Goal: Task Accomplishment & Management: Manage account settings

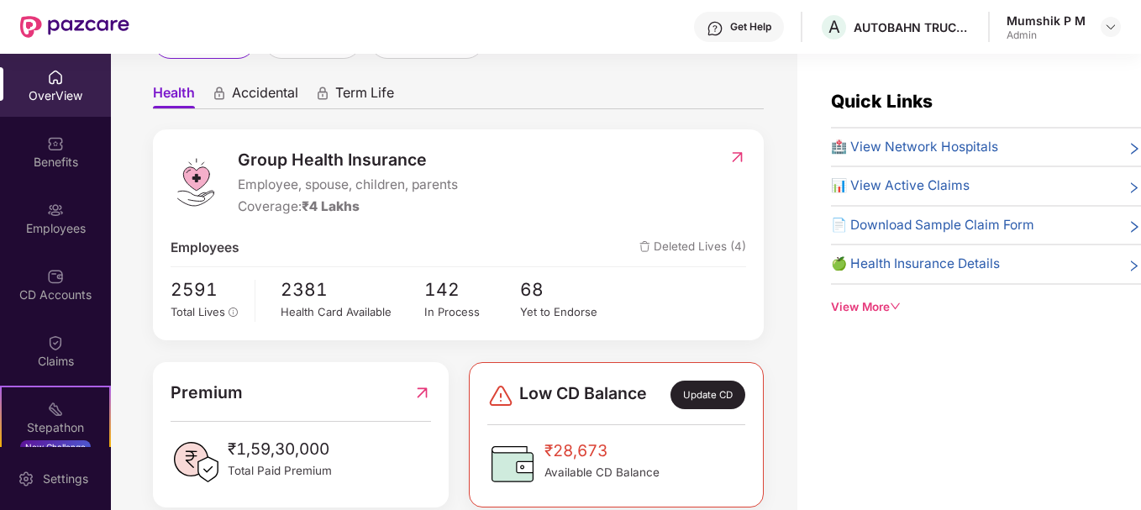
scroll to position [138, 0]
click at [684, 244] on span "Deleted Lives (4)" at bounding box center [692, 247] width 107 height 20
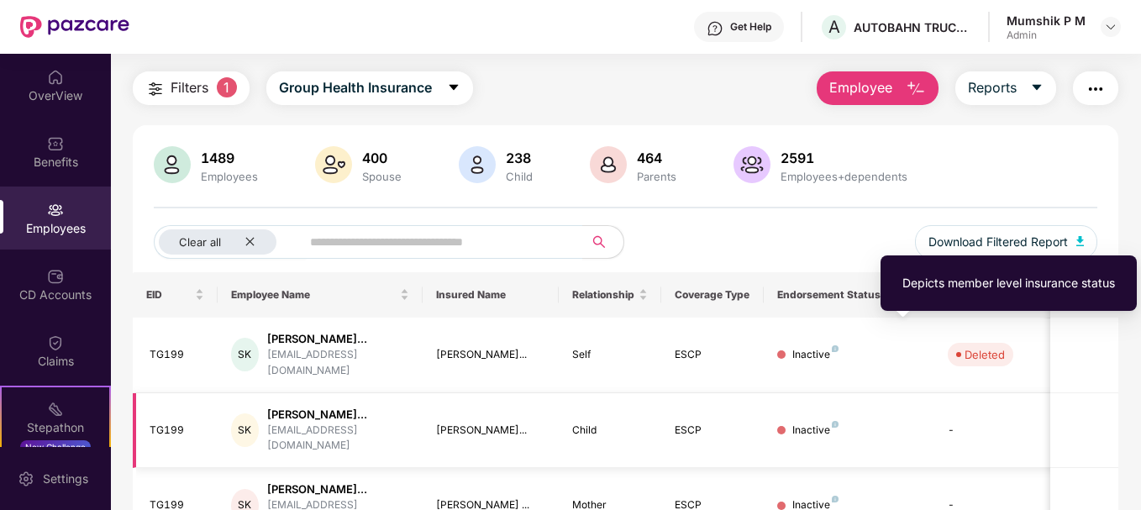
scroll to position [41, 0]
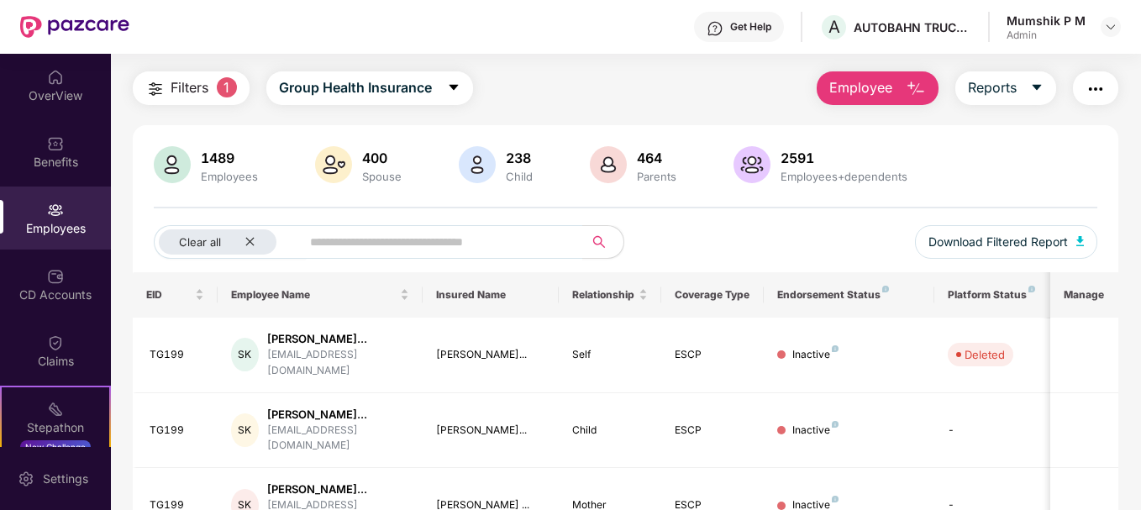
click at [913, 89] on img "button" at bounding box center [916, 89] width 20 height 20
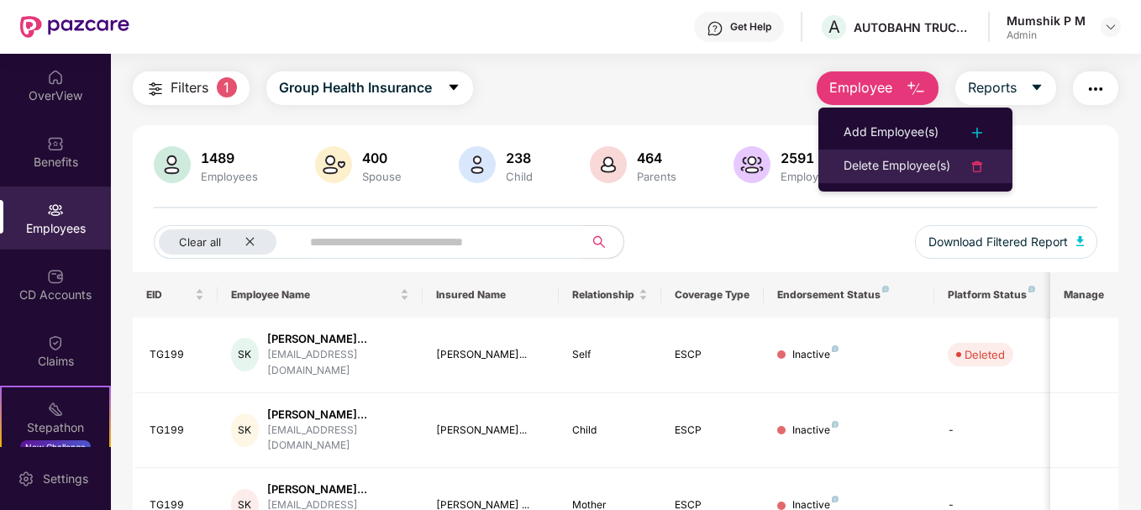
click at [910, 165] on div "Delete Employee(s)" at bounding box center [897, 166] width 107 height 20
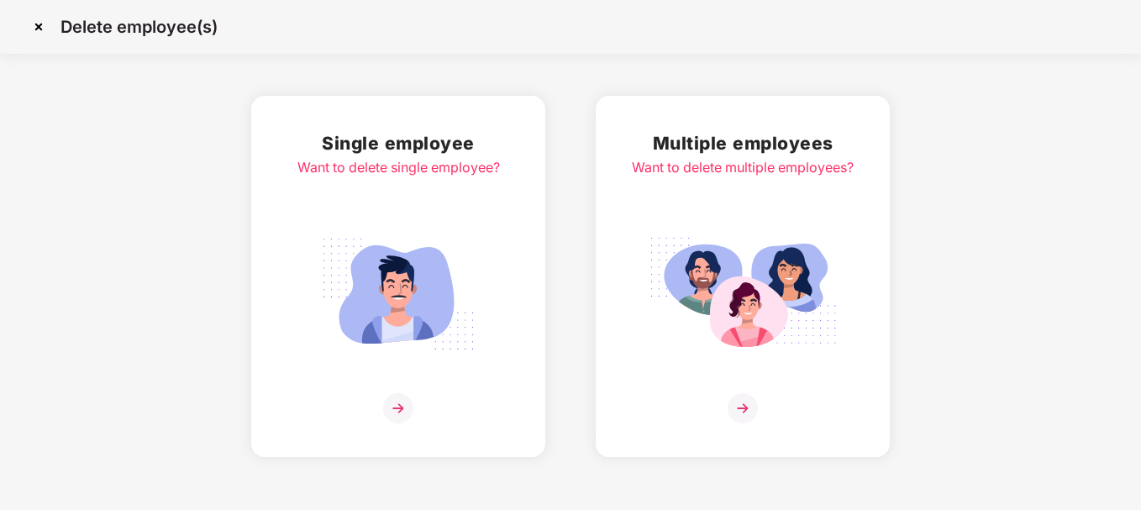
click at [739, 404] on img at bounding box center [743, 408] width 30 height 30
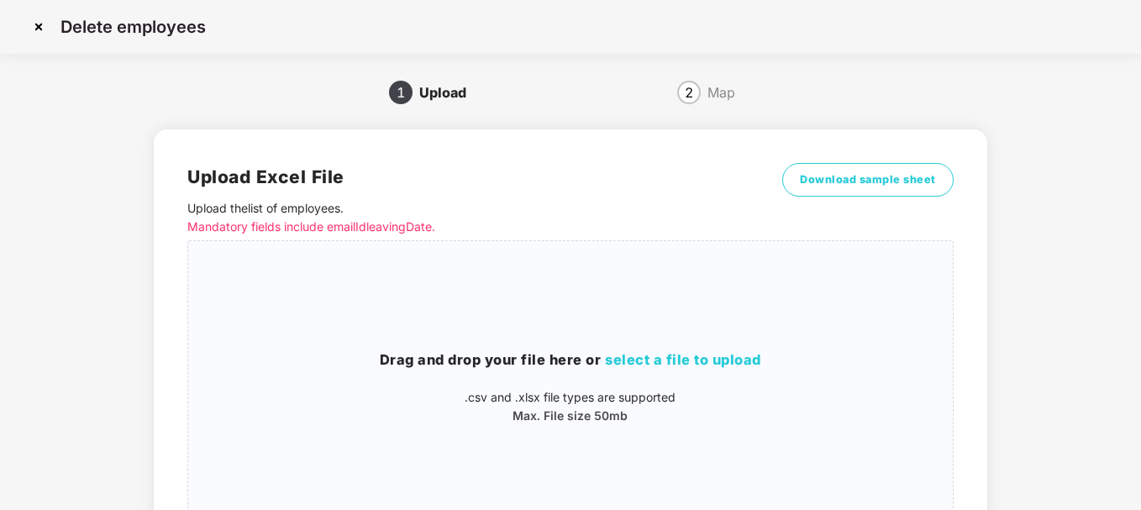
scroll to position [163, 0]
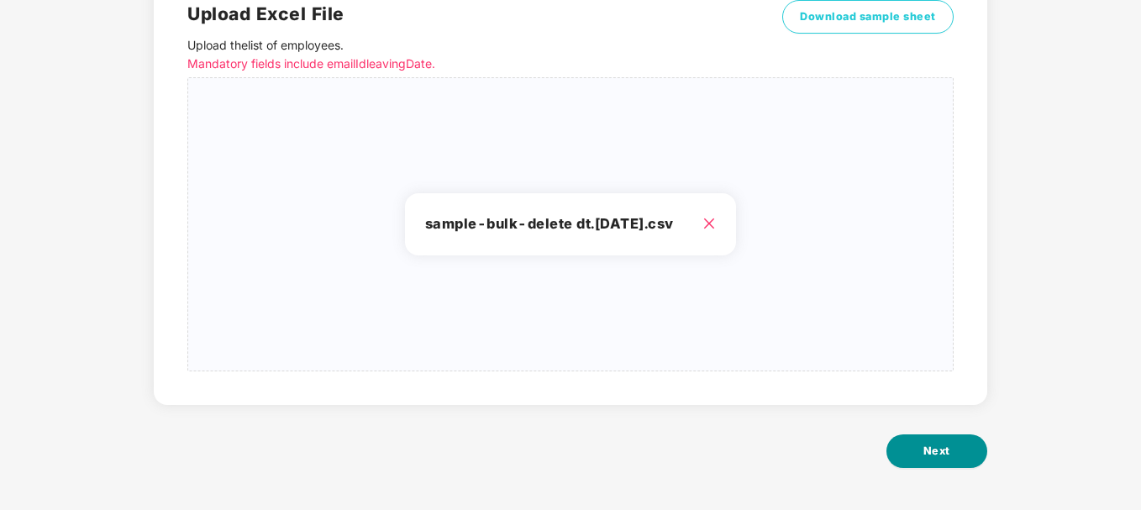
click at [929, 459] on span "Next" at bounding box center [936, 451] width 27 height 17
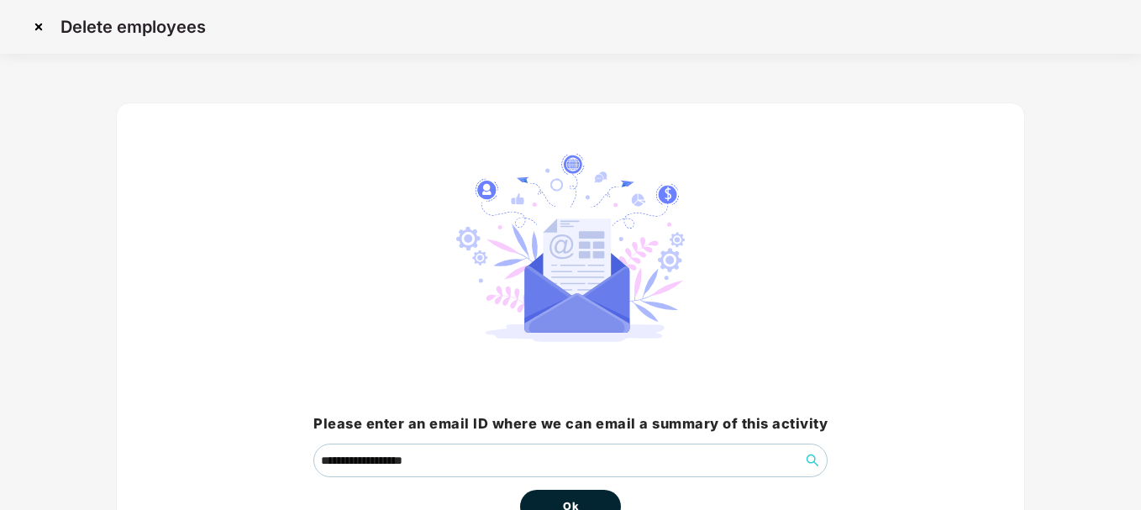
scroll to position [111, 0]
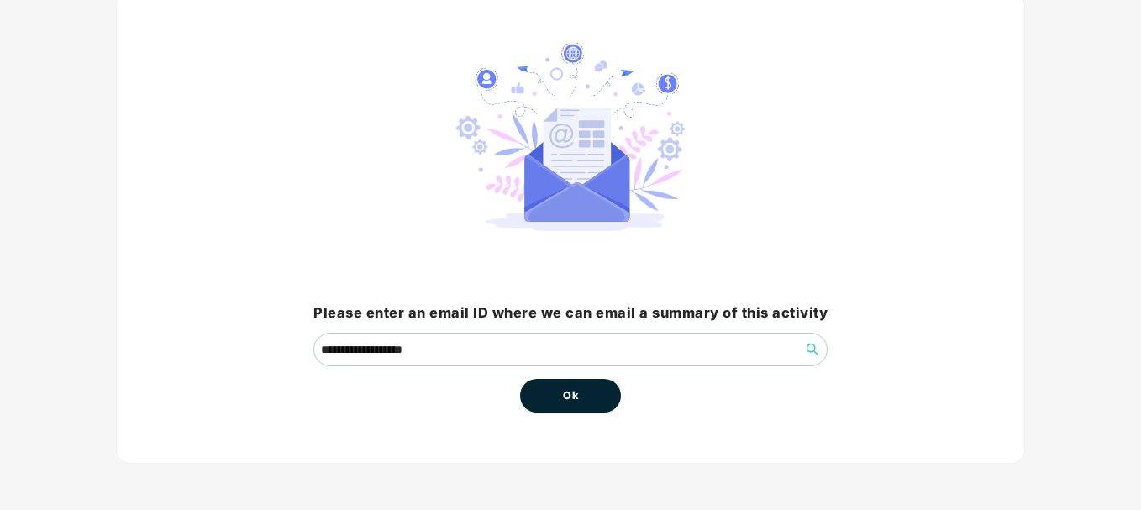
click at [596, 396] on button "Ok" at bounding box center [570, 396] width 101 height 34
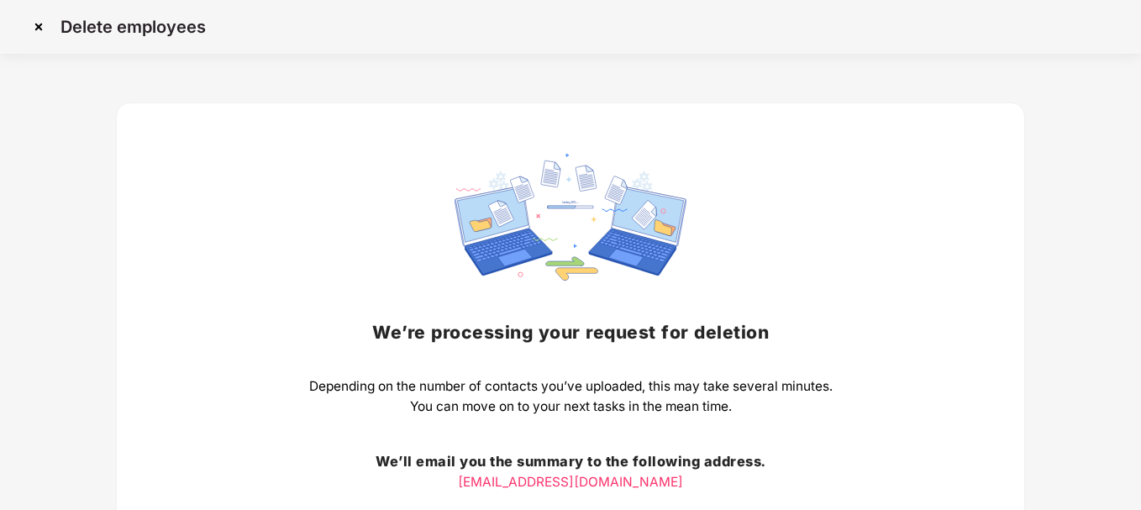
scroll to position [168, 0]
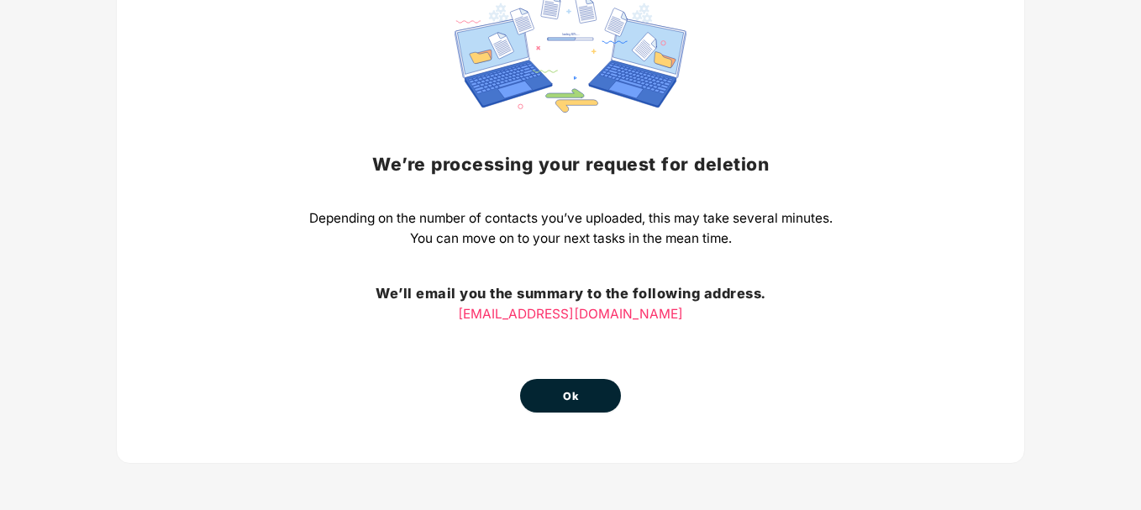
click at [557, 404] on button "Ok" at bounding box center [570, 396] width 101 height 34
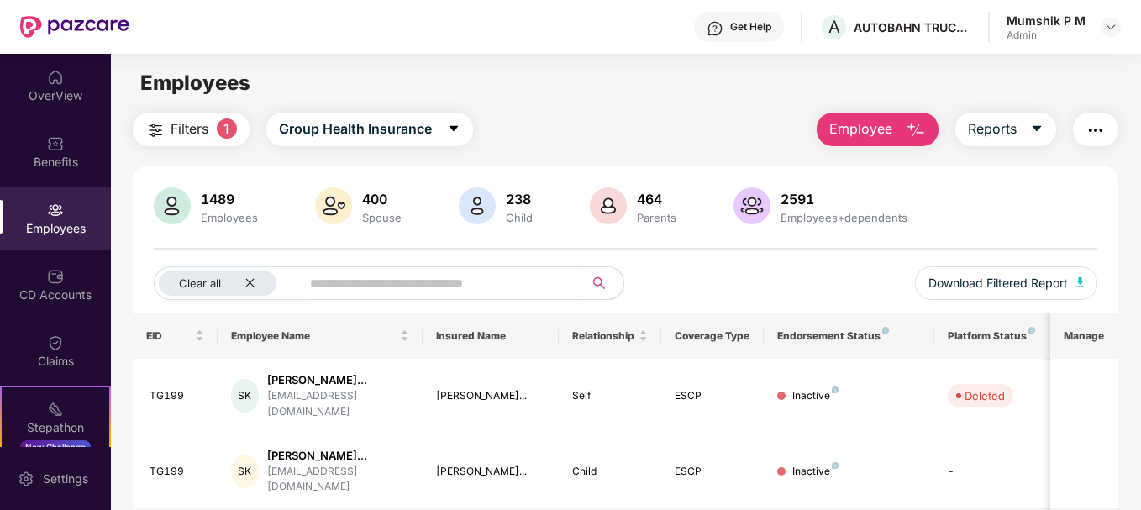
click at [908, 131] on img "button" at bounding box center [916, 130] width 20 height 20
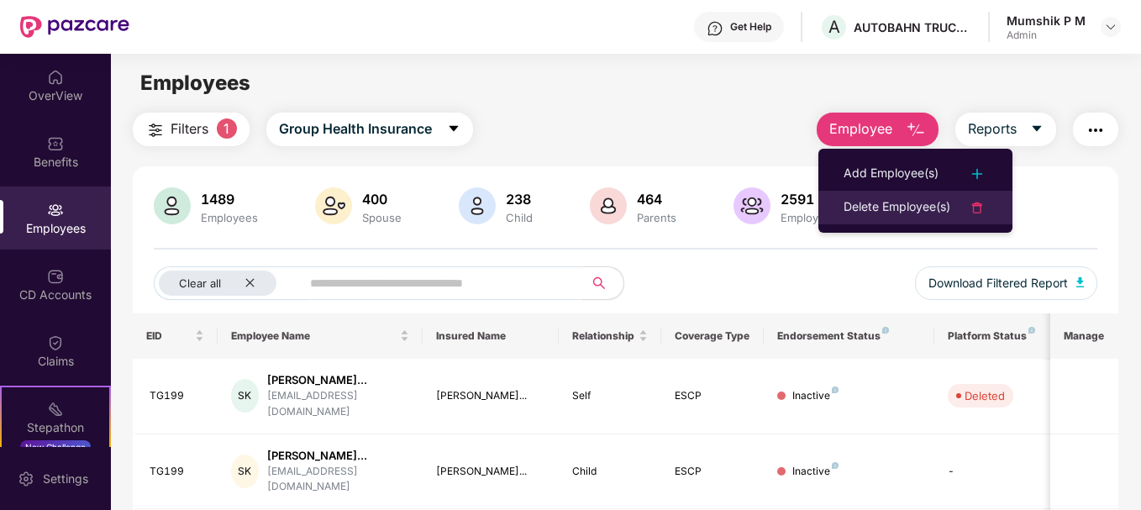
click at [870, 210] on div "Delete Employee(s)" at bounding box center [897, 207] width 107 height 20
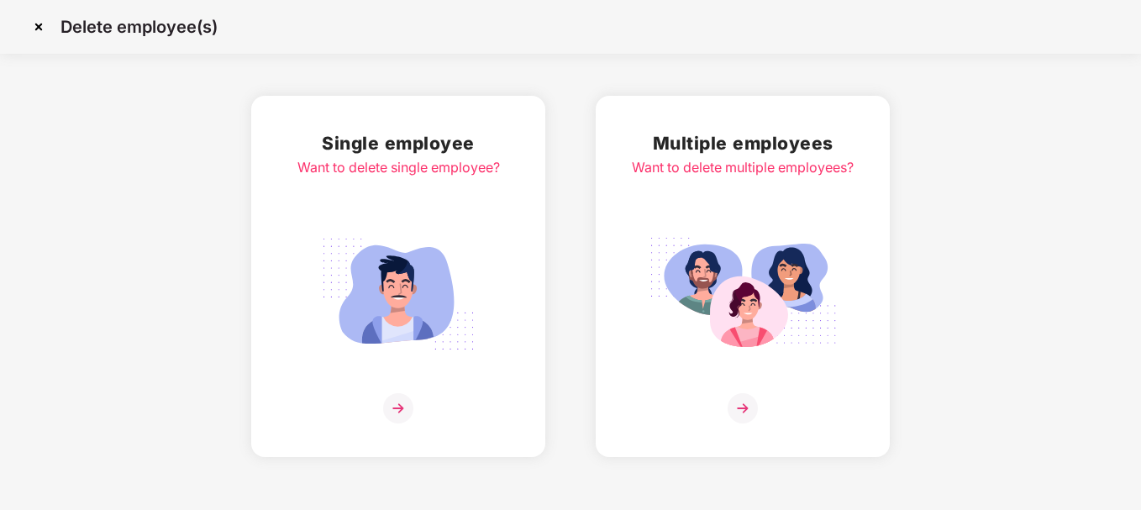
click at [740, 408] on img at bounding box center [743, 408] width 30 height 30
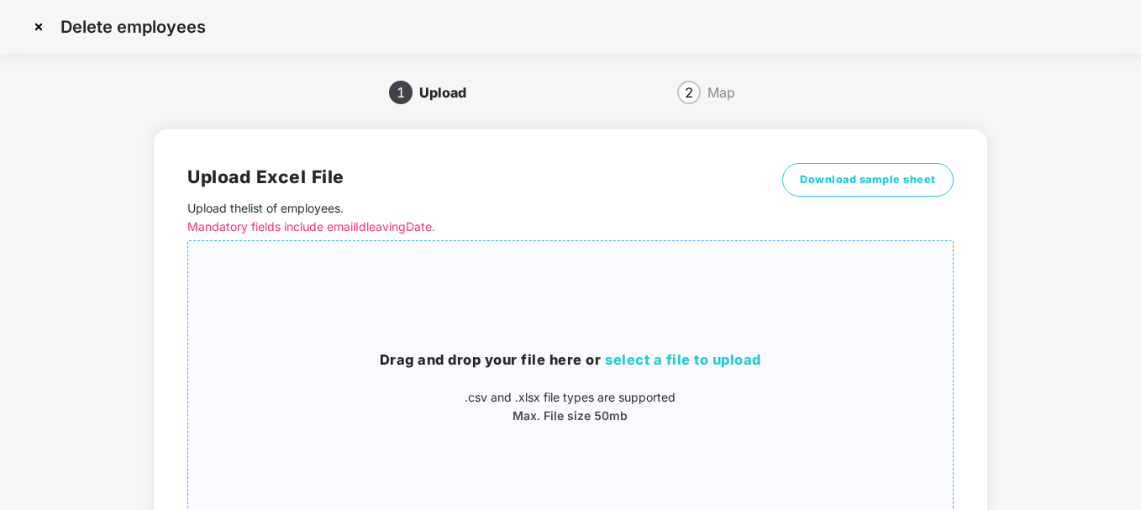
scroll to position [163, 0]
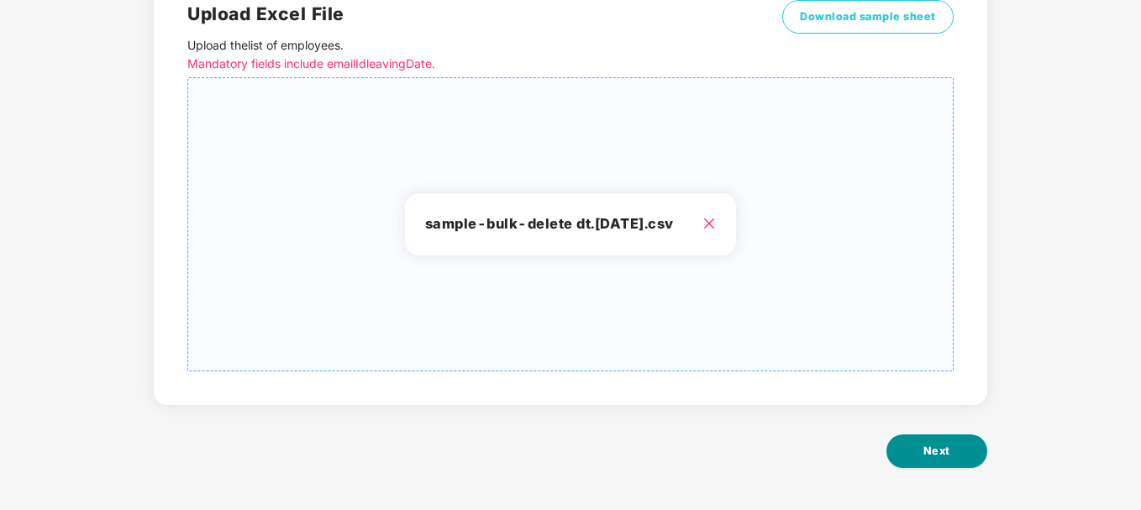
click at [954, 460] on button "Next" at bounding box center [936, 451] width 101 height 34
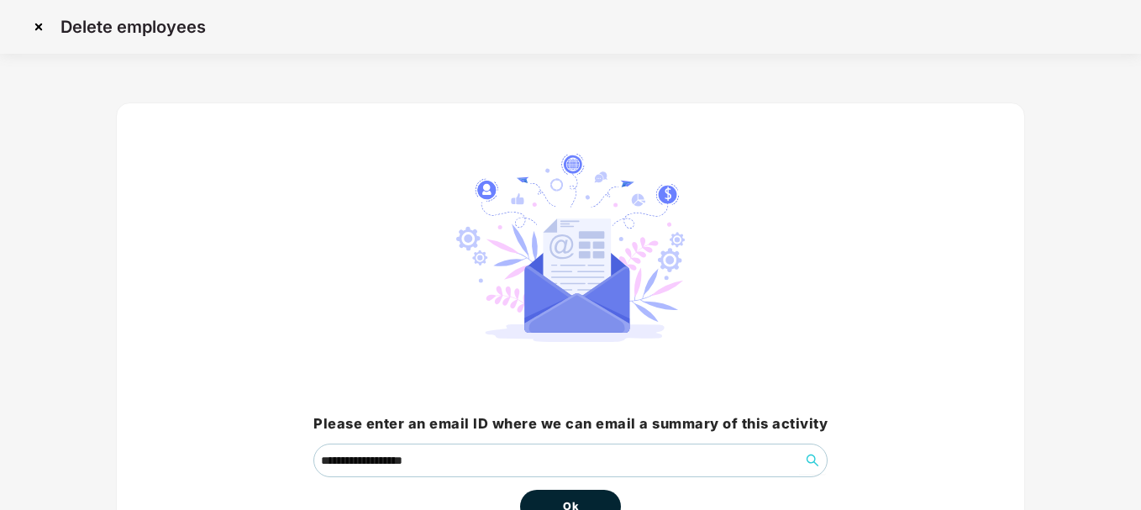
scroll to position [111, 0]
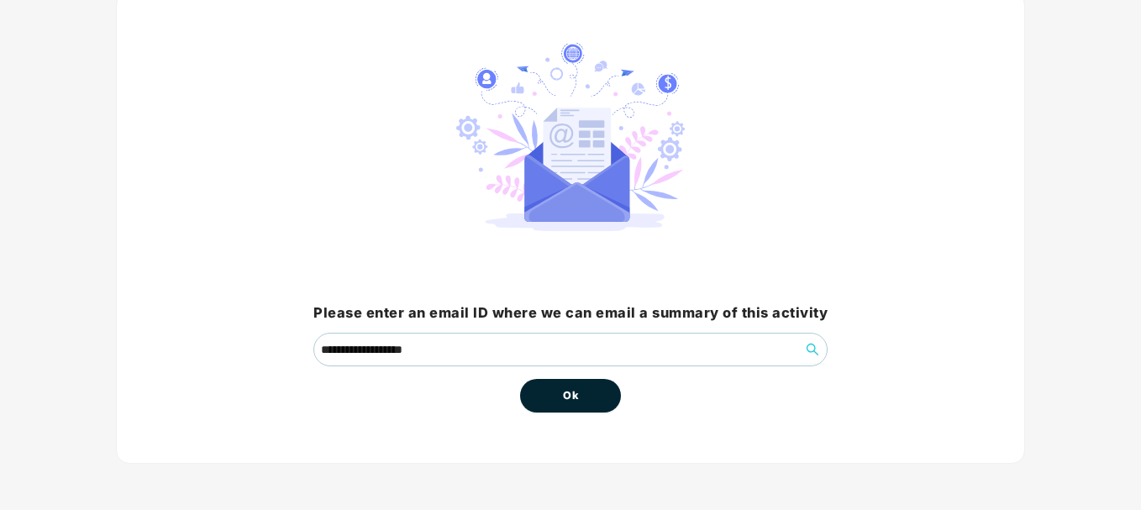
click at [592, 403] on button "Ok" at bounding box center [570, 396] width 101 height 34
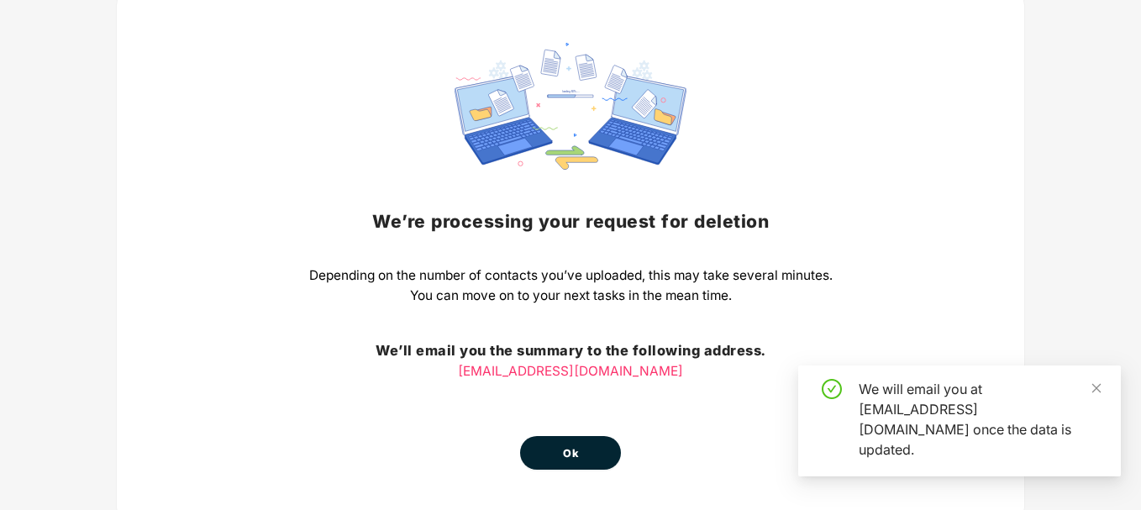
click at [571, 392] on div "We’re processing your request for deletion Depending on the number of contacts …" at bounding box center [570, 256] width 523 height 427
click at [570, 453] on span "Ok" at bounding box center [570, 453] width 15 height 17
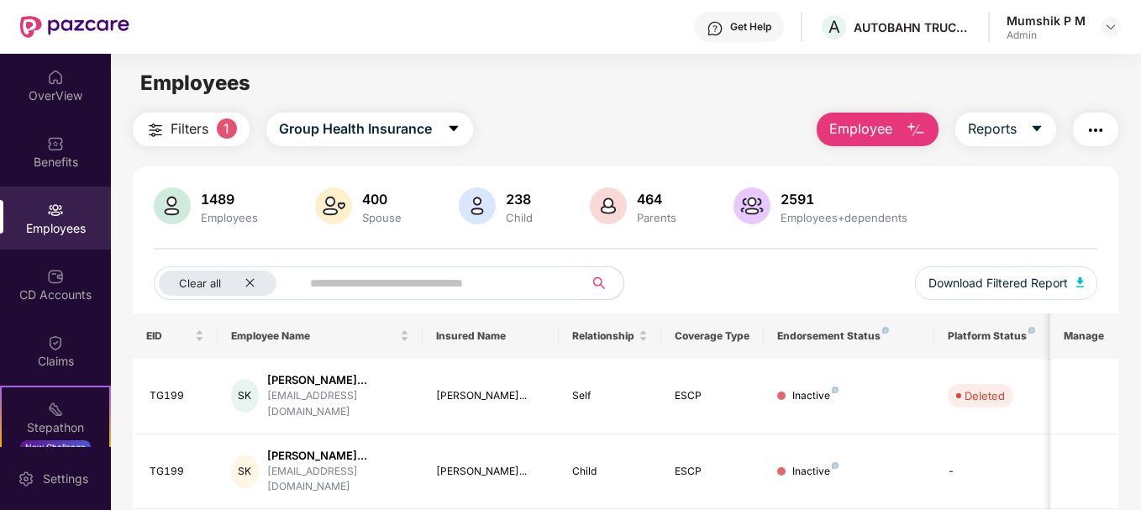
click at [925, 127] on img "button" at bounding box center [916, 130] width 20 height 20
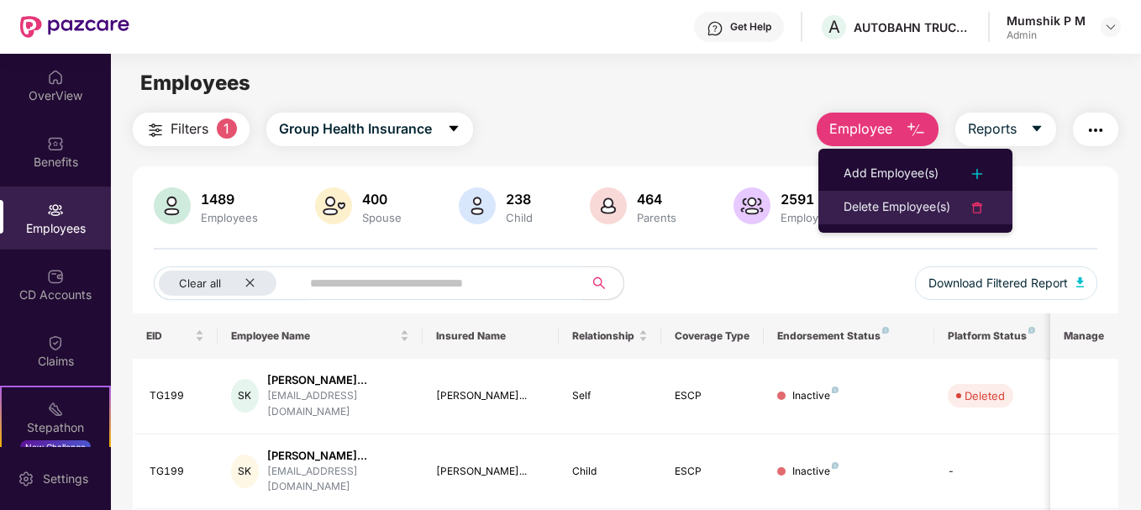
click at [877, 220] on li "Delete Employee(s)" at bounding box center [915, 208] width 194 height 34
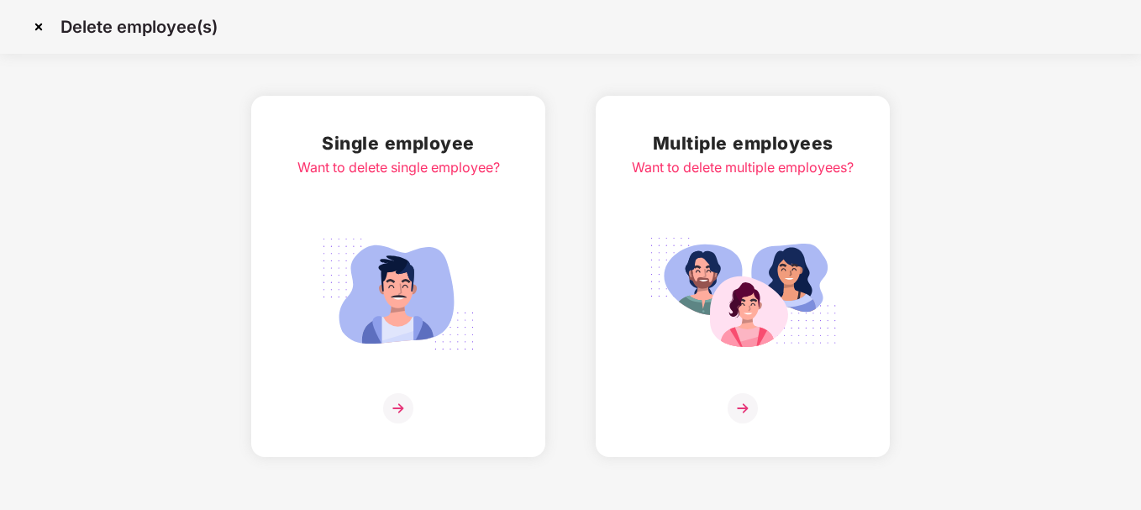
click at [736, 402] on img at bounding box center [743, 408] width 30 height 30
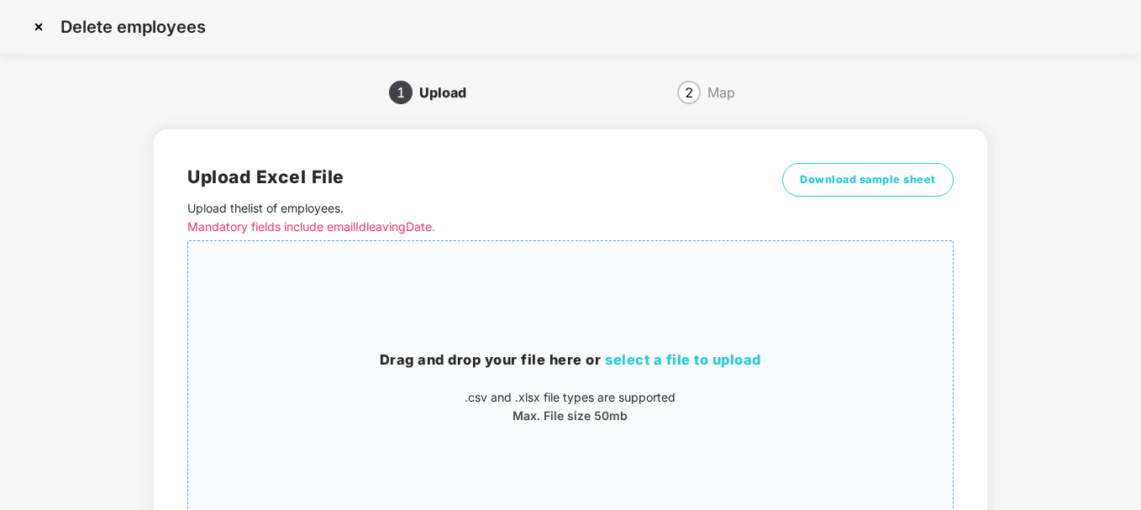
scroll to position [163, 0]
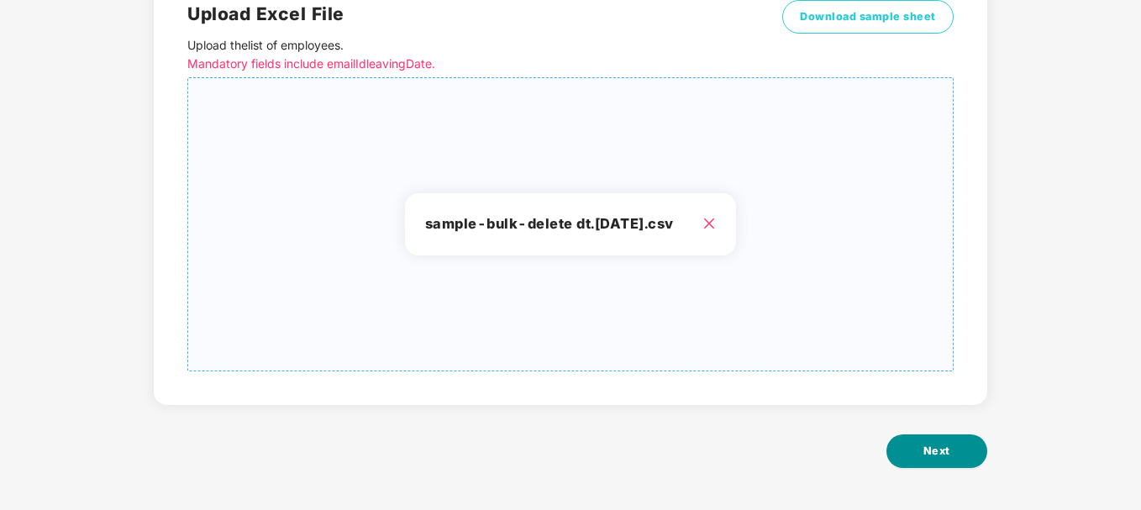
click at [941, 448] on span "Next" at bounding box center [936, 451] width 27 height 17
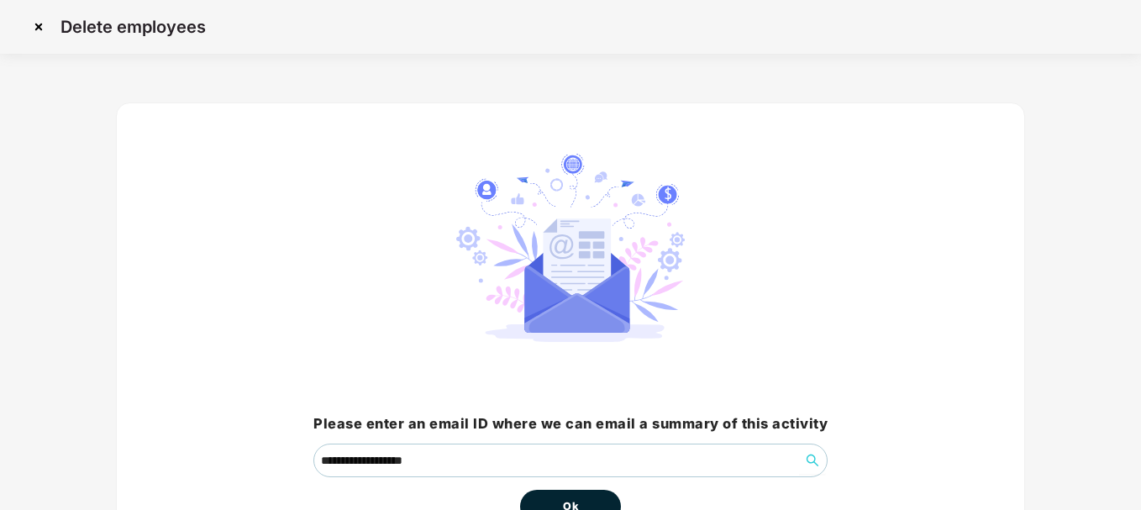
scroll to position [111, 0]
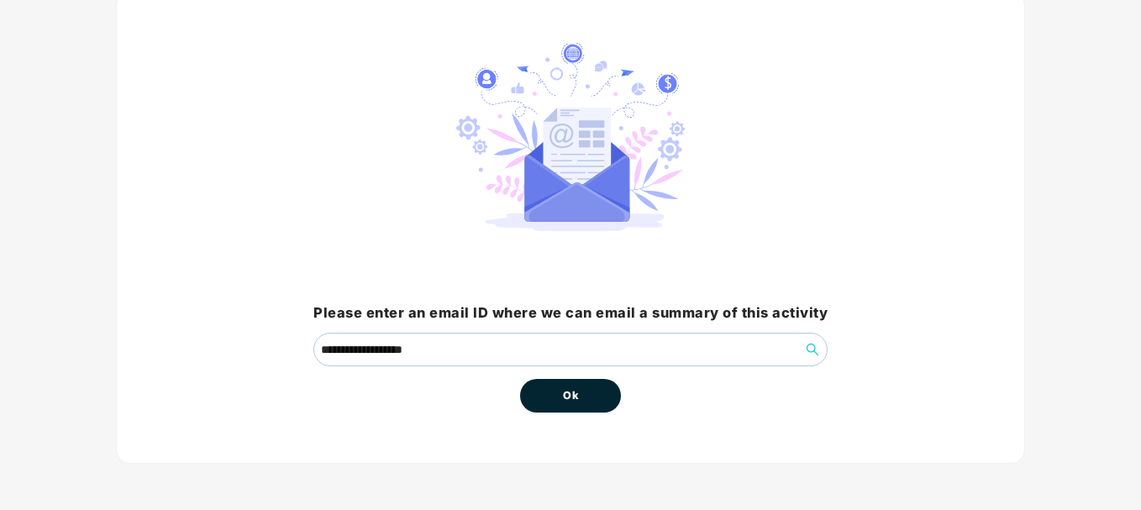
click at [585, 395] on button "Ok" at bounding box center [570, 396] width 101 height 34
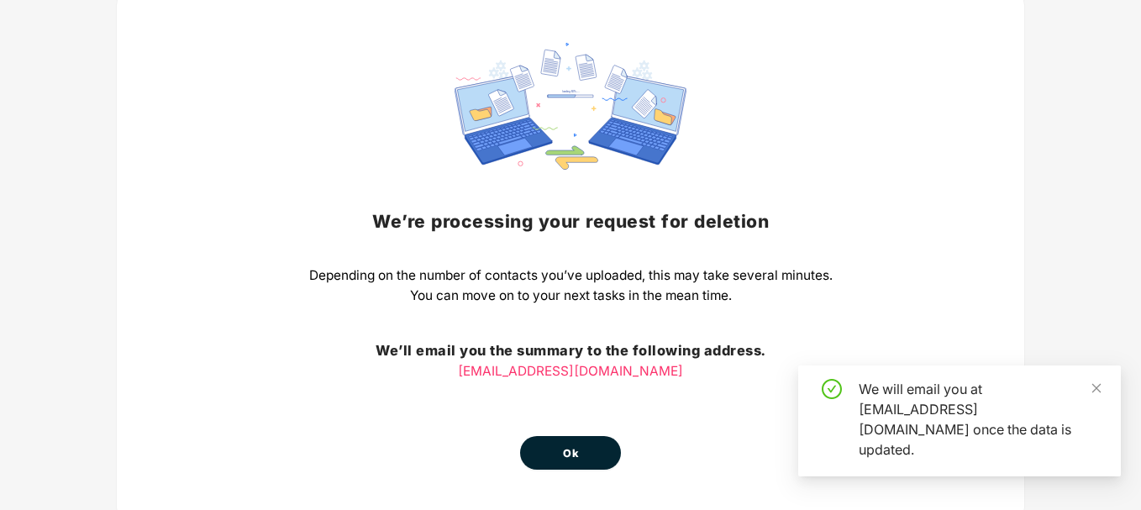
click at [571, 403] on div "We’re processing your request for deletion Depending on the number of contacts …" at bounding box center [570, 256] width 523 height 427
click at [568, 446] on span "Ok" at bounding box center [570, 453] width 15 height 17
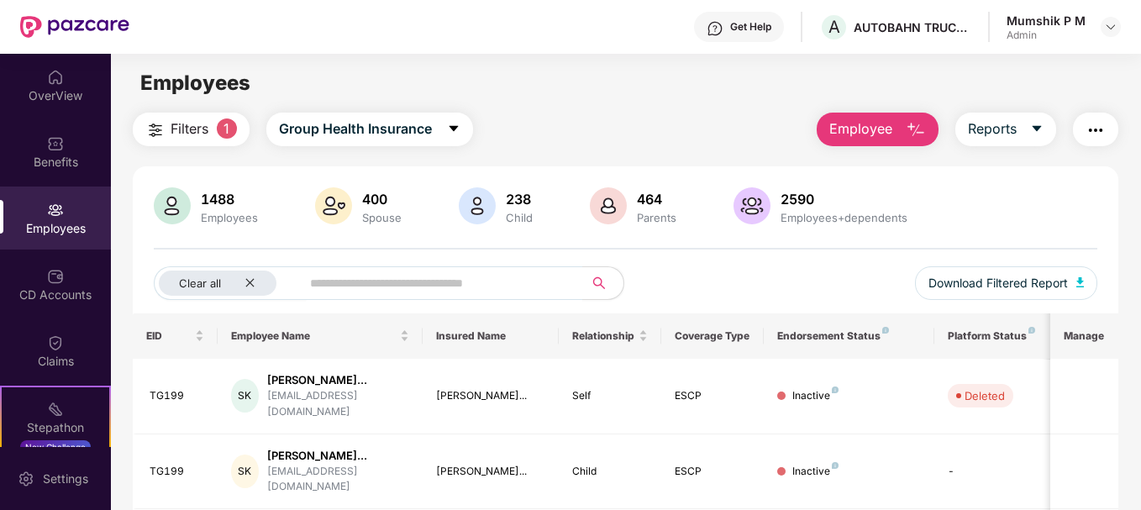
click at [915, 128] on img "button" at bounding box center [916, 130] width 20 height 20
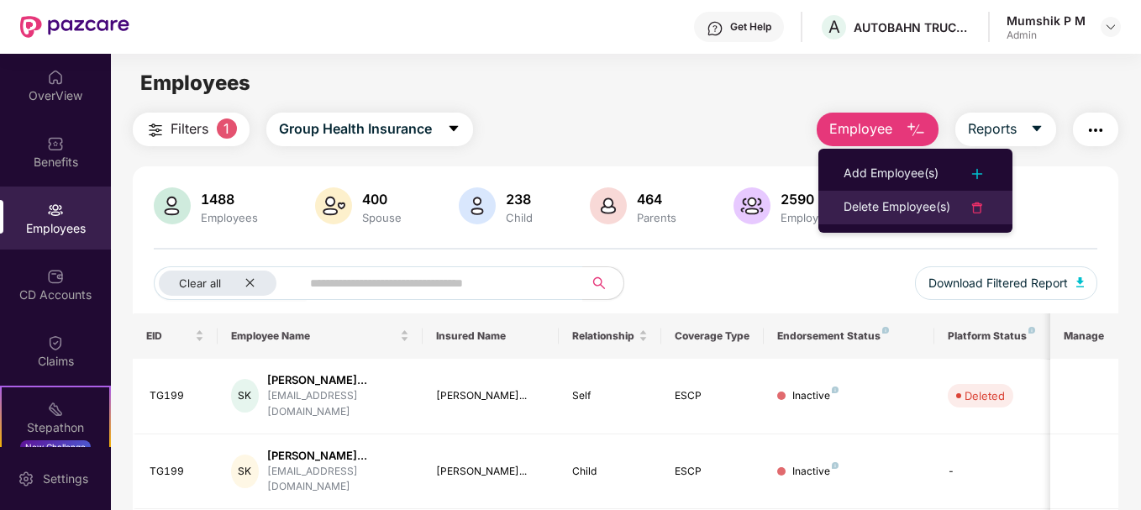
click at [893, 204] on div "Delete Employee(s)" at bounding box center [897, 207] width 107 height 20
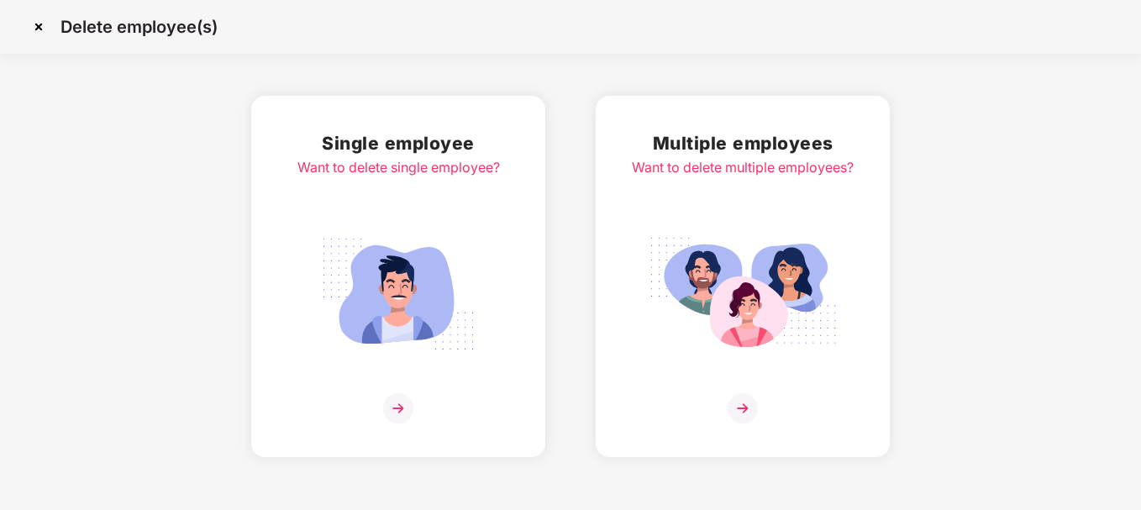
click at [737, 402] on img at bounding box center [743, 408] width 30 height 30
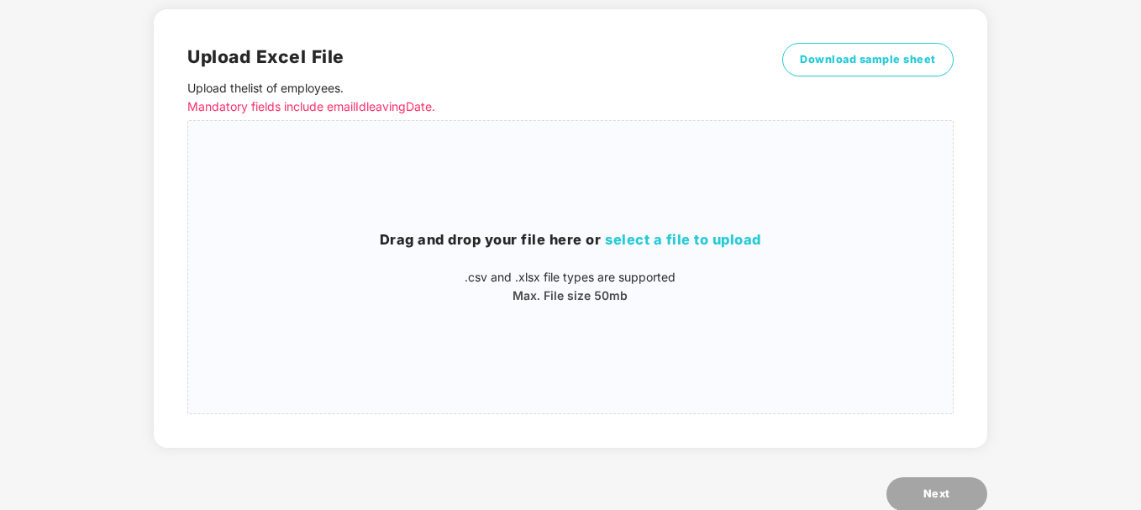
scroll to position [135, 0]
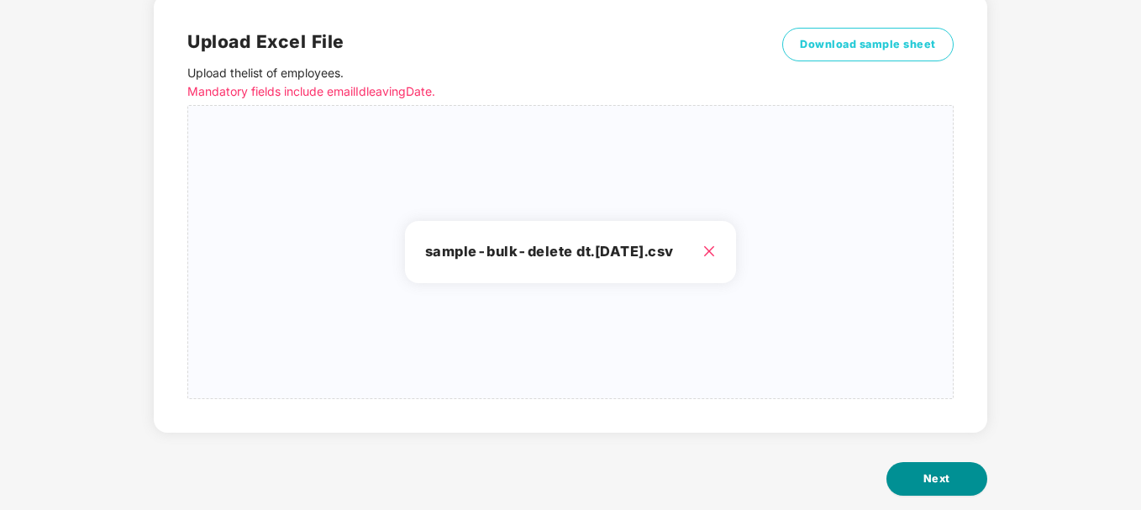
click at [941, 476] on span "Next" at bounding box center [936, 479] width 27 height 17
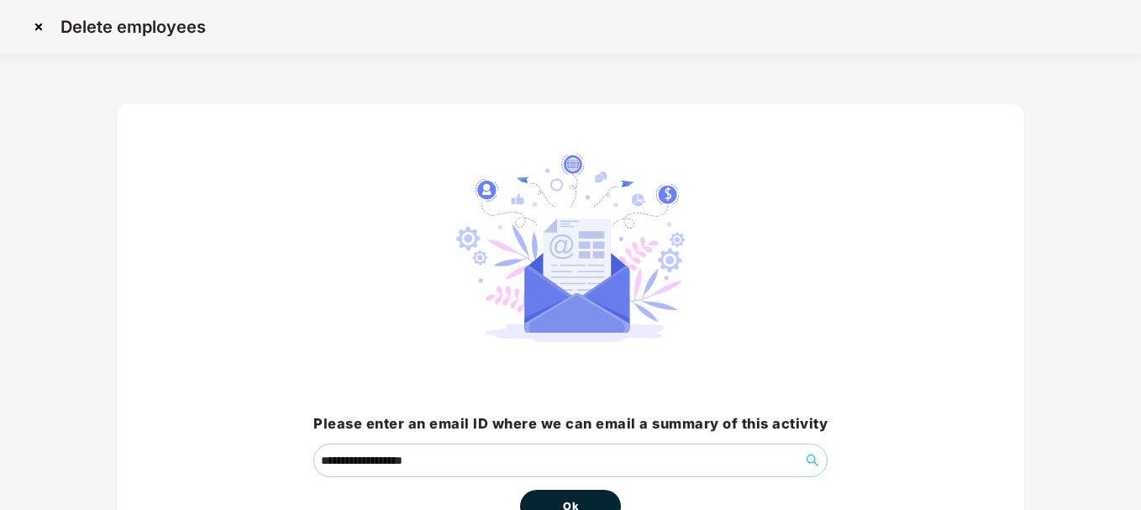
scroll to position [111, 0]
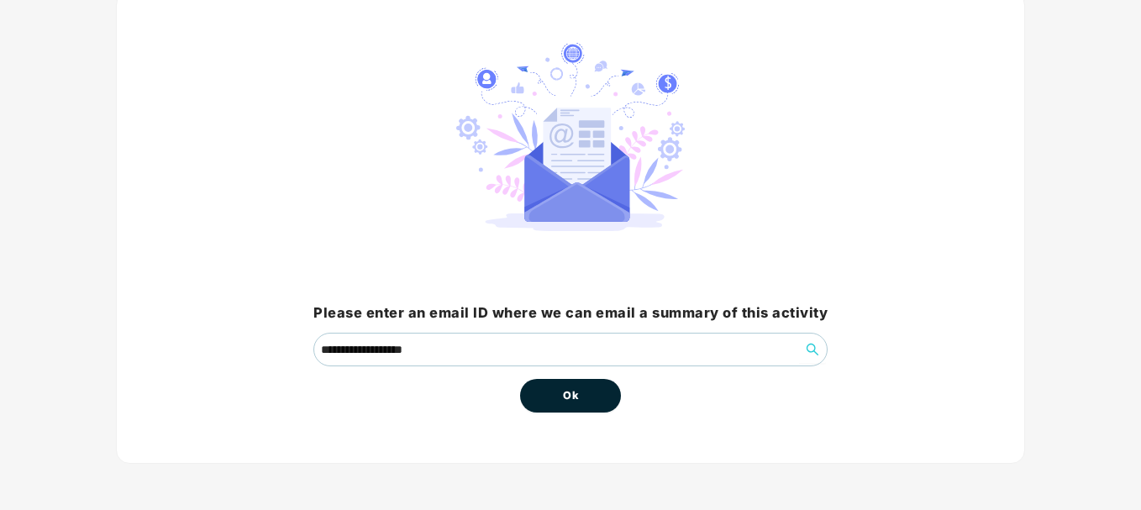
click at [595, 396] on button "Ok" at bounding box center [570, 396] width 101 height 34
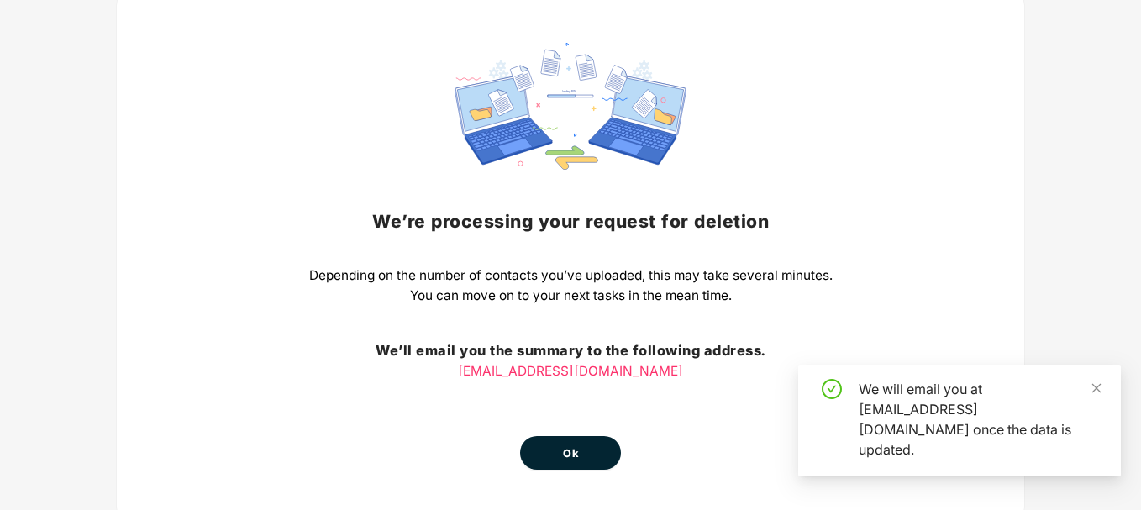
click at [574, 451] on span "Ok" at bounding box center [570, 453] width 15 height 17
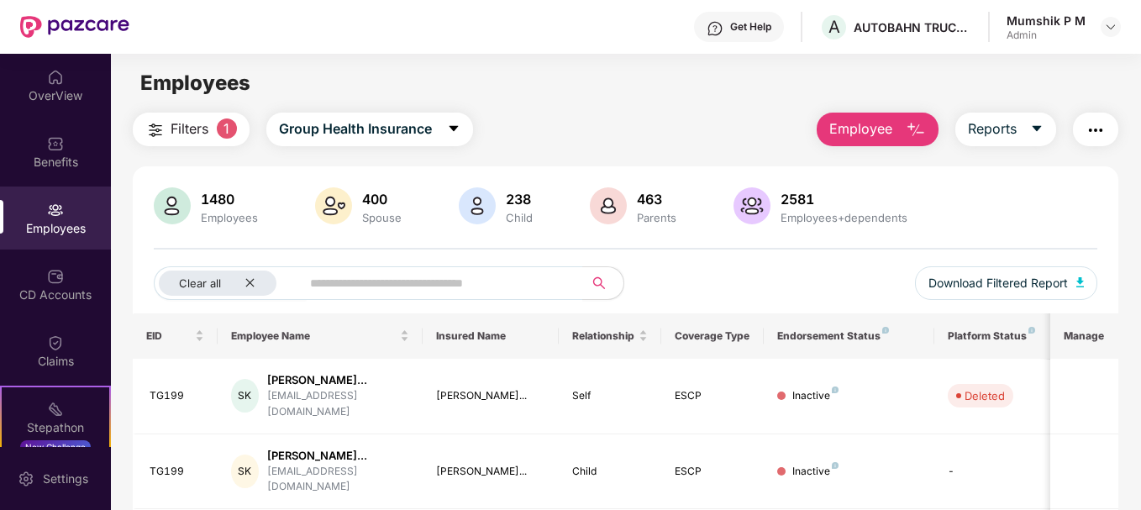
click at [921, 130] on img "button" at bounding box center [916, 130] width 20 height 20
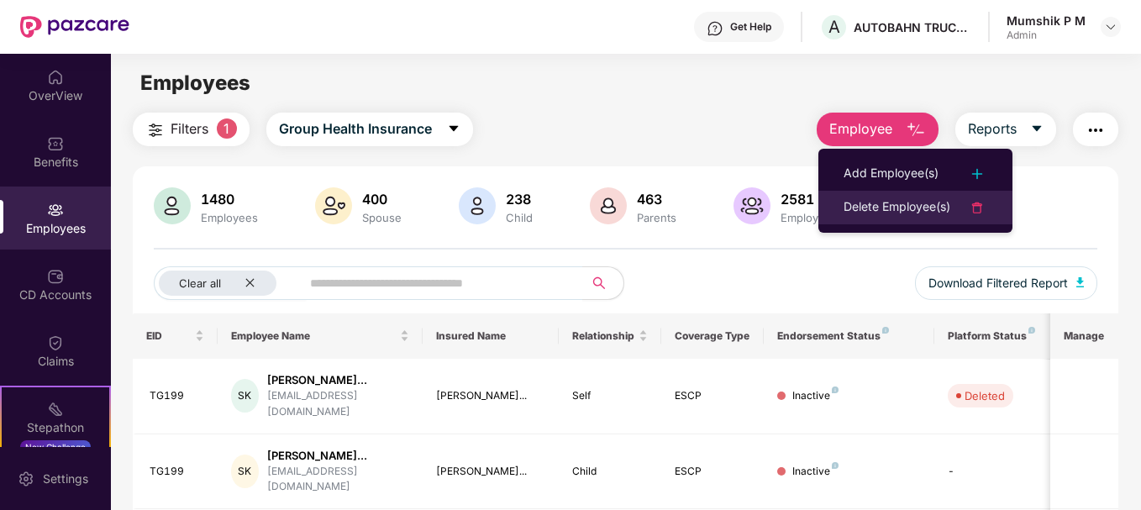
click at [875, 217] on div "Delete Employee(s)" at bounding box center [897, 207] width 107 height 20
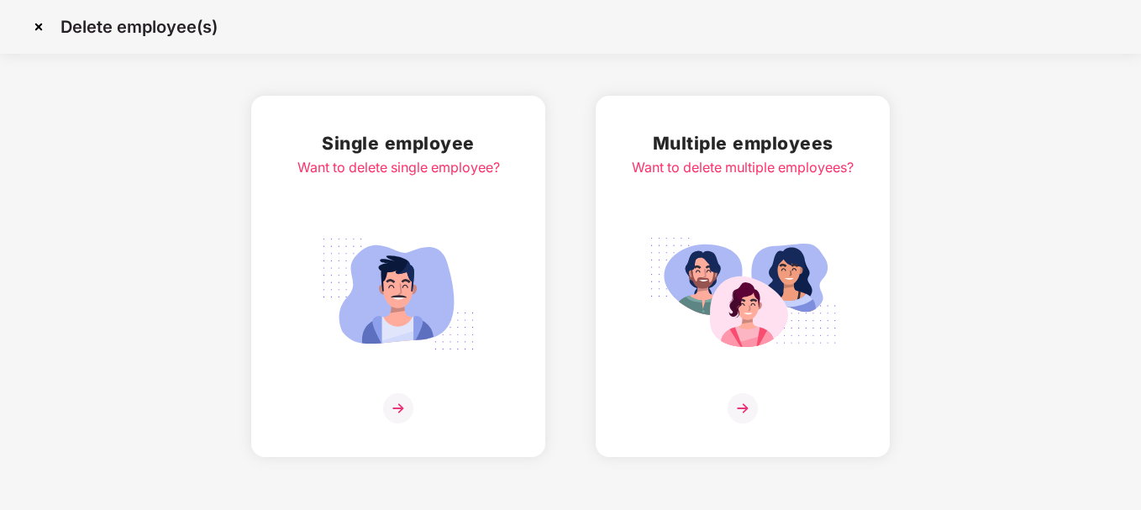
click at [747, 413] on img at bounding box center [743, 408] width 30 height 30
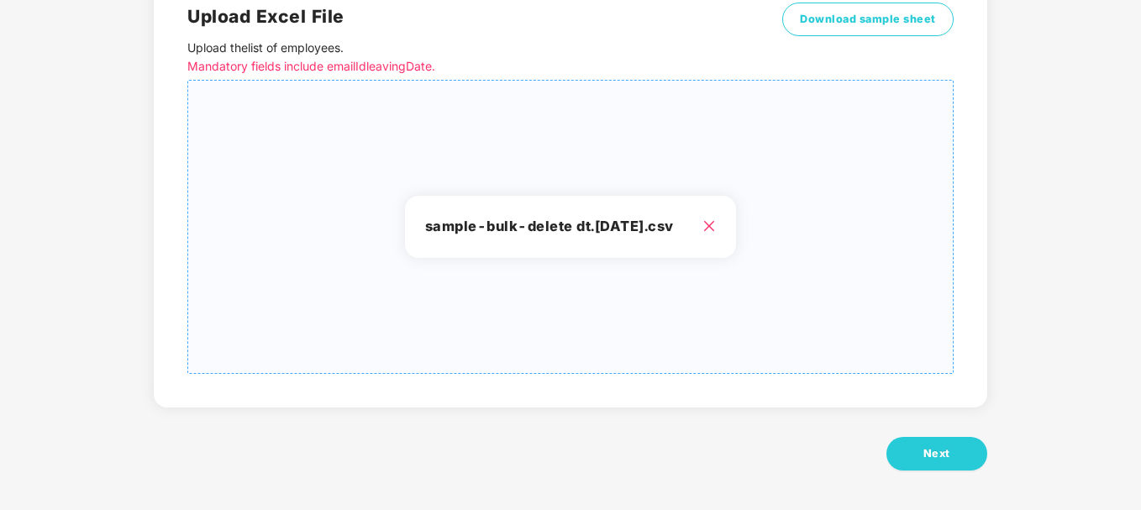
scroll to position [163, 0]
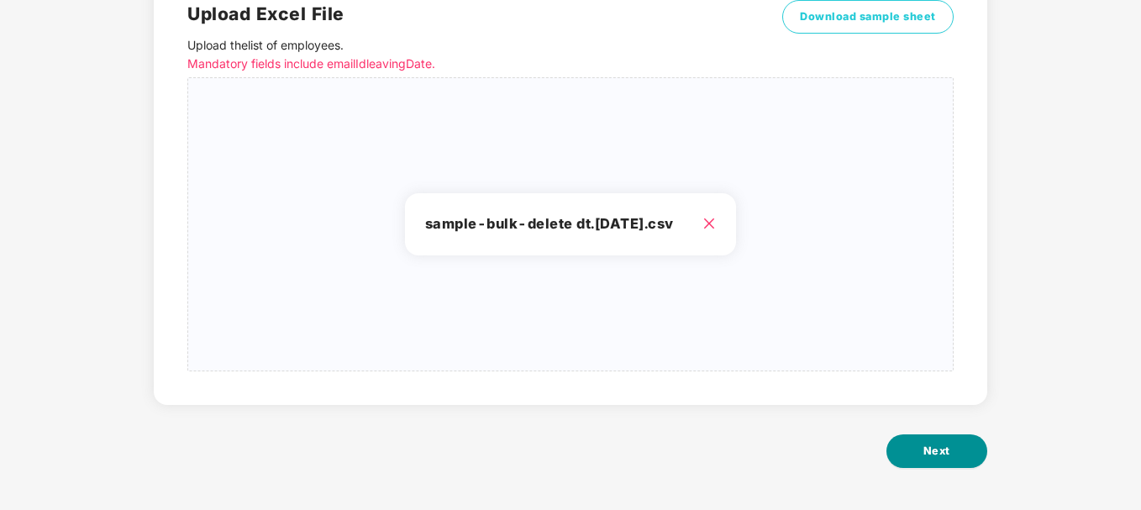
click at [945, 441] on button "Next" at bounding box center [936, 451] width 101 height 34
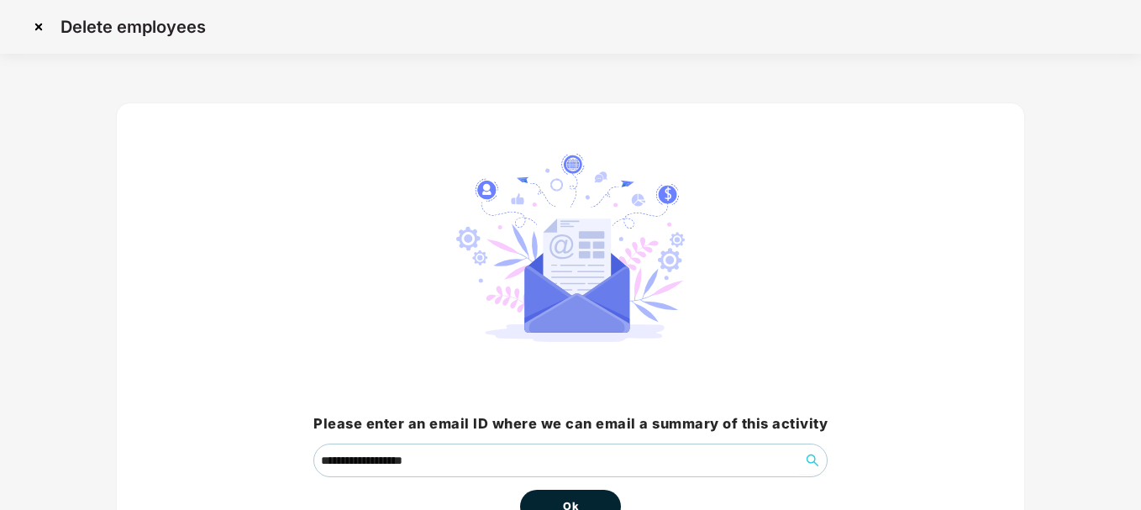
scroll to position [111, 0]
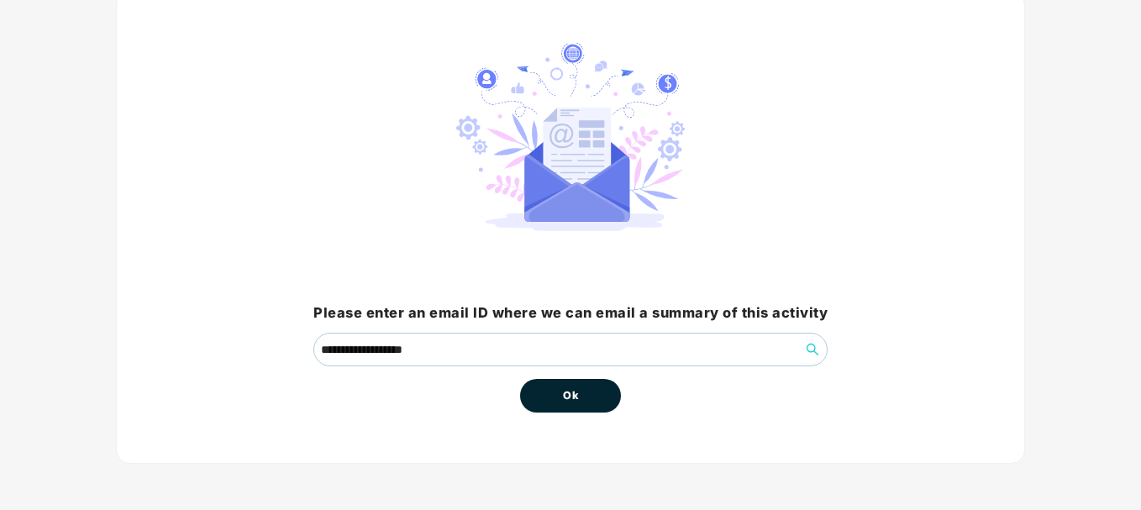
click at [595, 397] on button "Ok" at bounding box center [570, 396] width 101 height 34
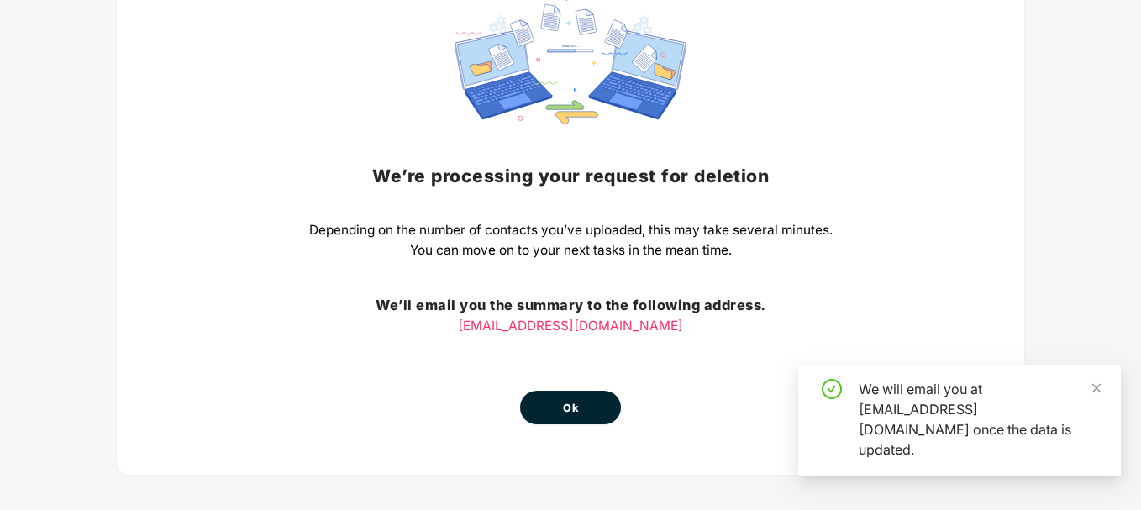
scroll to position [168, 0]
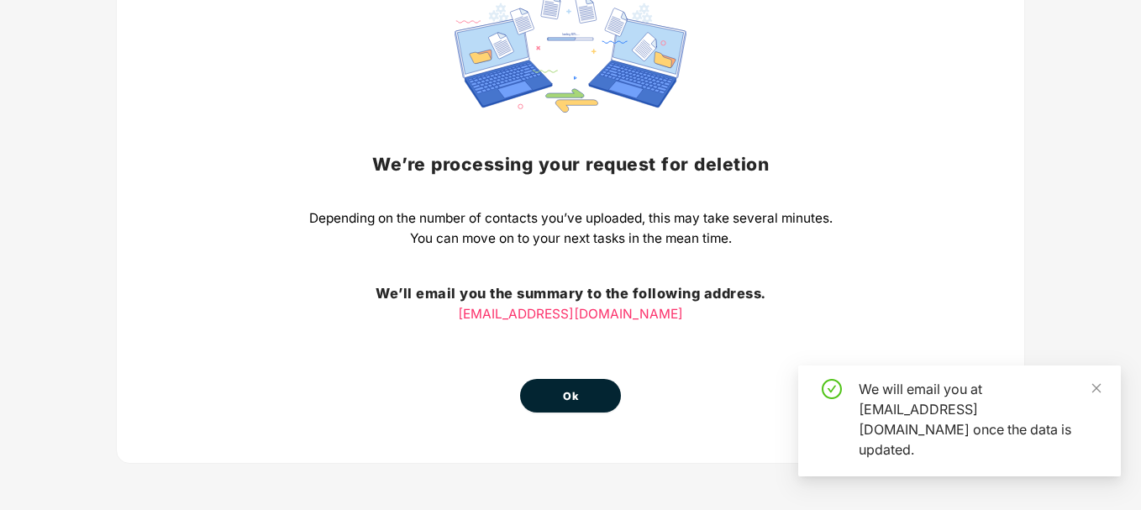
click at [567, 390] on span "Ok" at bounding box center [570, 396] width 15 height 17
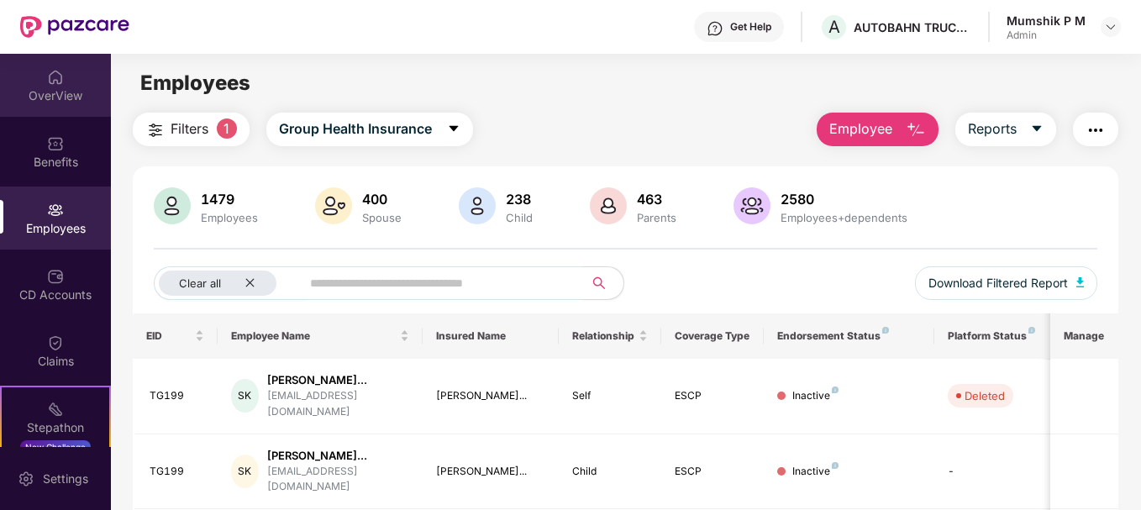
click at [25, 83] on div "OverView" at bounding box center [55, 85] width 111 height 63
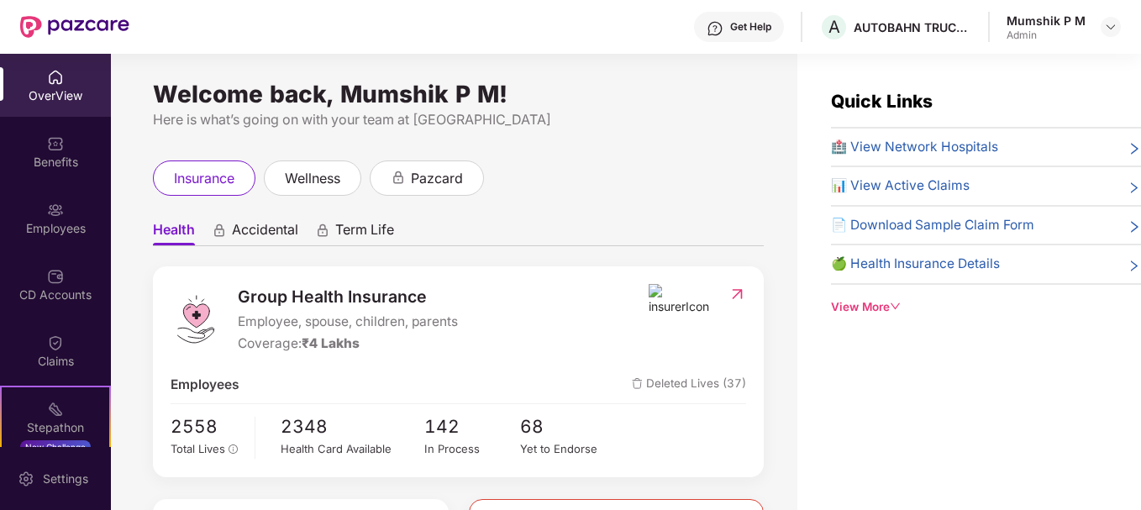
click at [682, 386] on span "Deleted Lives (37)" at bounding box center [689, 385] width 114 height 20
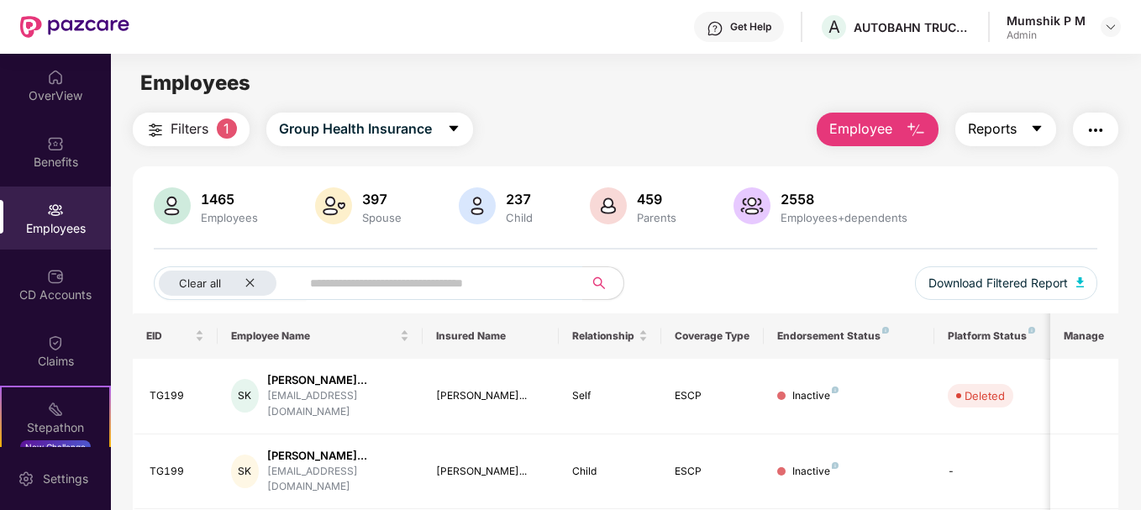
click at [1028, 123] on button "Reports" at bounding box center [1005, 130] width 101 height 34
click at [1097, 117] on button "button" at bounding box center [1095, 130] width 45 height 34
